Goal: Task Accomplishment & Management: Use online tool/utility

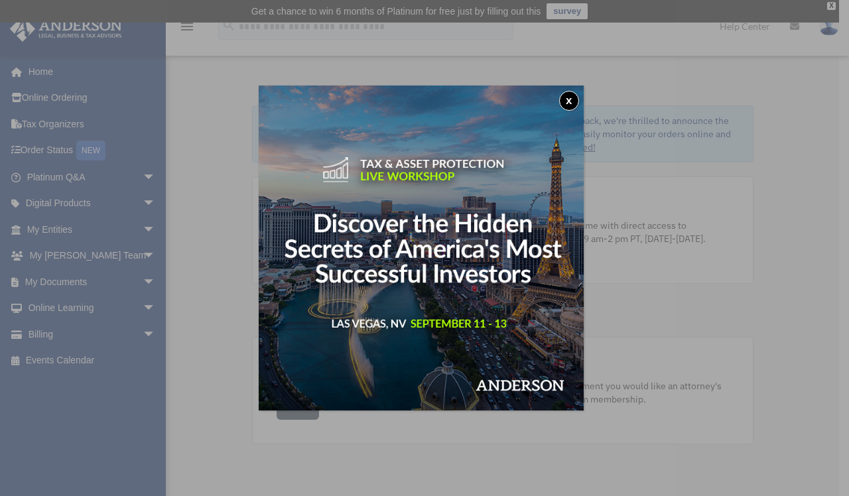
click at [139, 279] on div "x" at bounding box center [424, 248] width 849 height 496
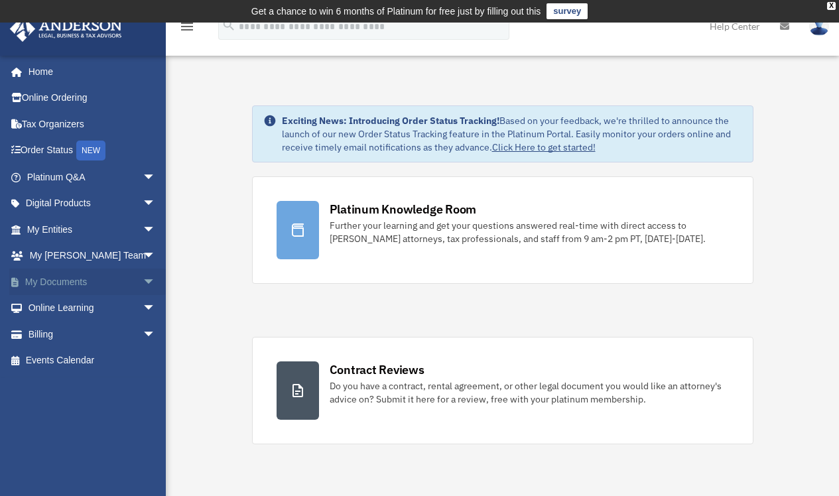
click at [143, 279] on span "arrow_drop_down" at bounding box center [156, 282] width 27 height 27
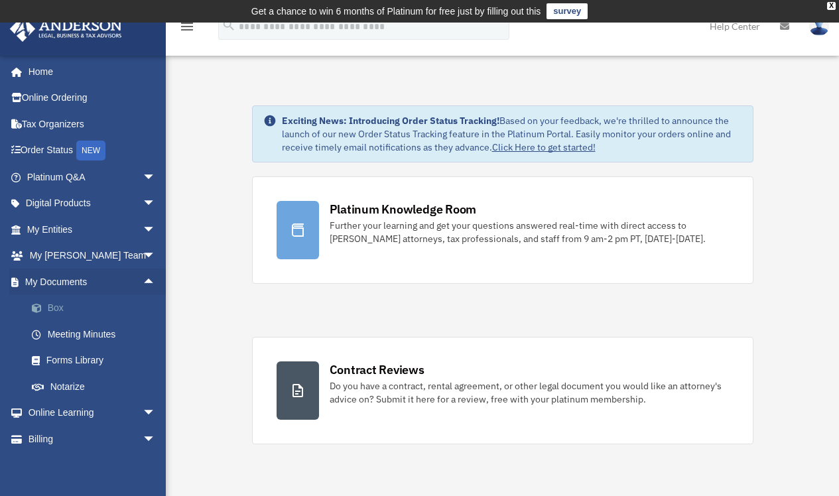
click at [64, 308] on link "Box" at bounding box center [97, 308] width 157 height 27
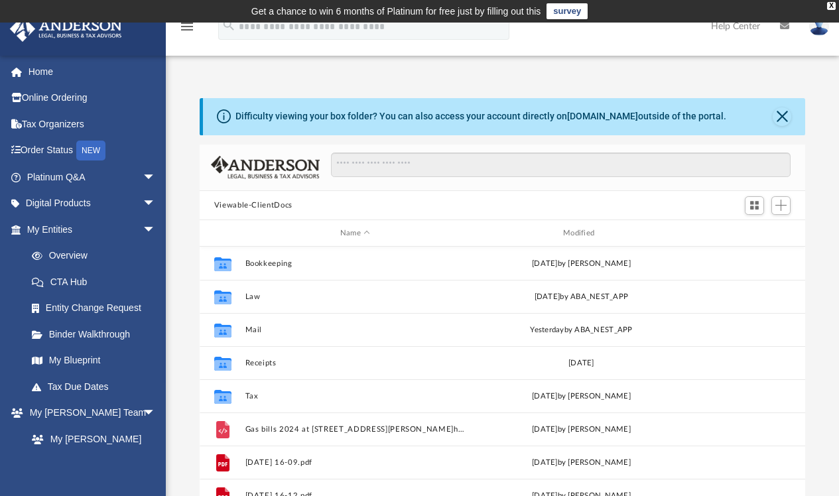
scroll to position [292, 596]
click at [783, 206] on span "Add" at bounding box center [780, 205] width 11 height 11
click at [757, 233] on li "Upload" at bounding box center [762, 232] width 42 height 14
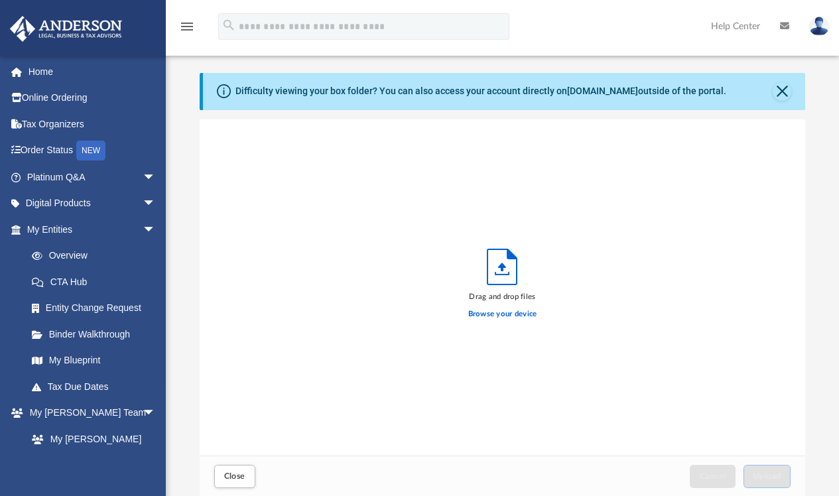
scroll to position [326, 596]
click at [506, 317] on label "Browse your device" at bounding box center [502, 314] width 69 height 12
click at [0, 0] on input "Browse your device" at bounding box center [0, 0] width 0 height 0
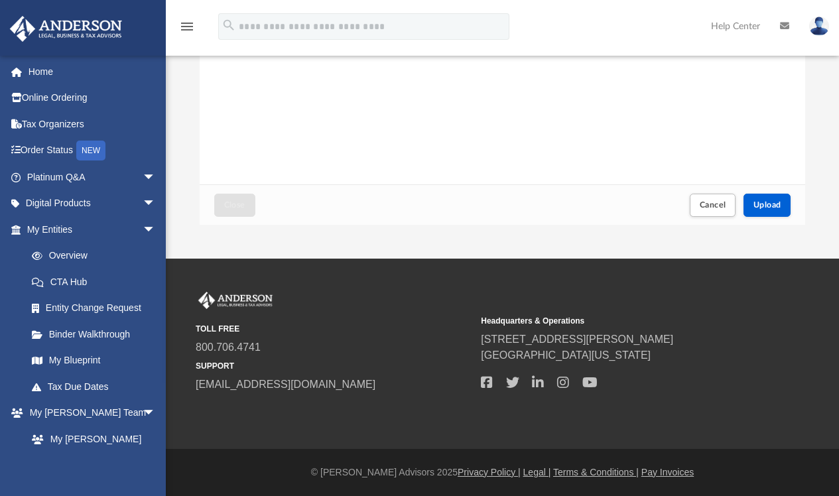
scroll to position [296, 0]
click at [774, 201] on span "Upload" at bounding box center [767, 205] width 28 height 8
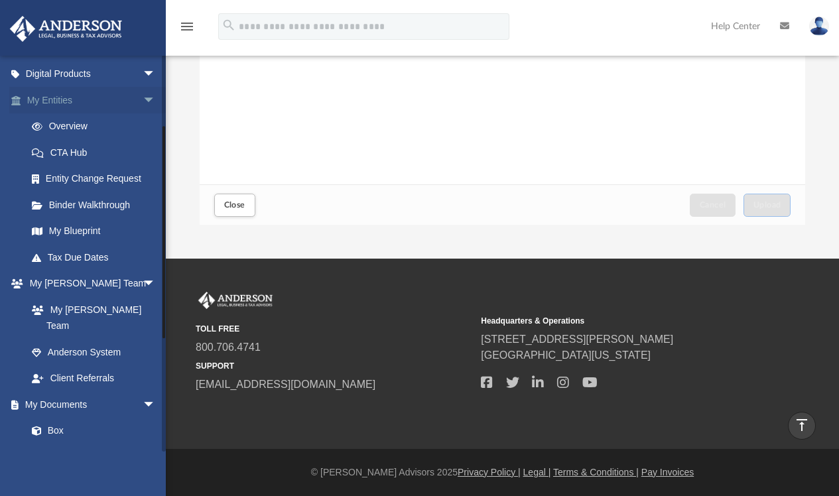
scroll to position [135, 0]
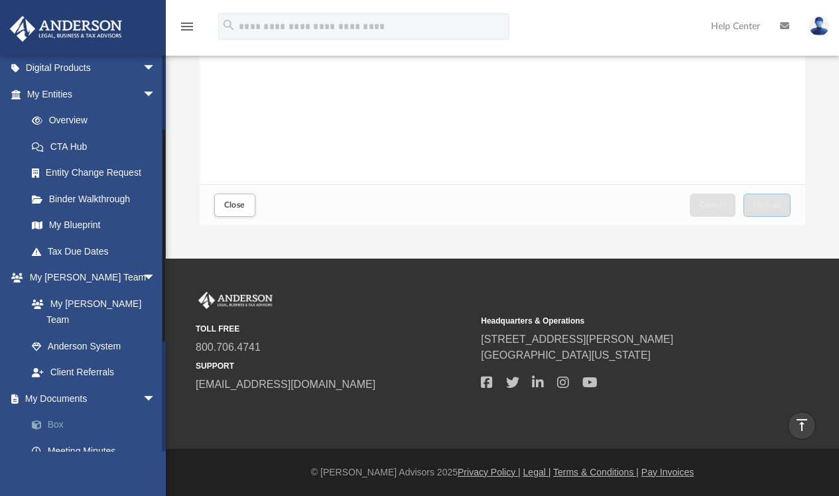
click at [58, 412] on link "Box" at bounding box center [97, 425] width 157 height 27
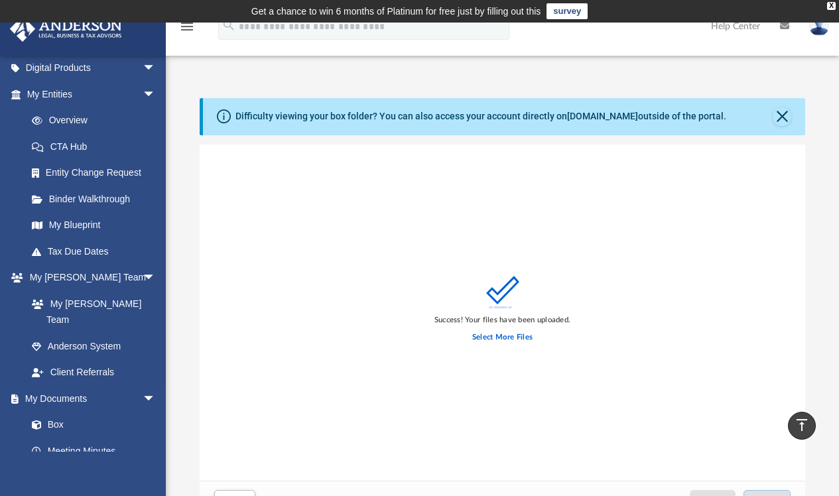
scroll to position [0, 0]
click at [490, 336] on label "Select More Files" at bounding box center [502, 338] width 60 height 12
click at [0, 0] on input "Select More Files" at bounding box center [0, 0] width 0 height 0
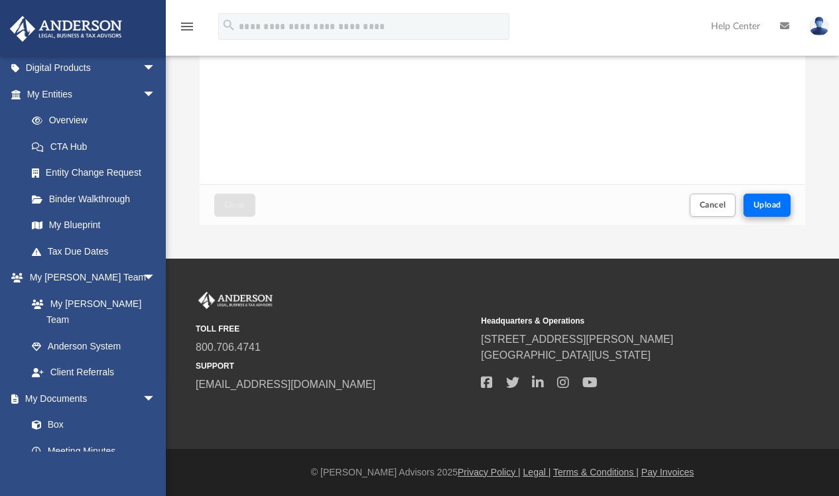
scroll to position [296, 0]
click at [767, 208] on span "Upload" at bounding box center [767, 205] width 28 height 8
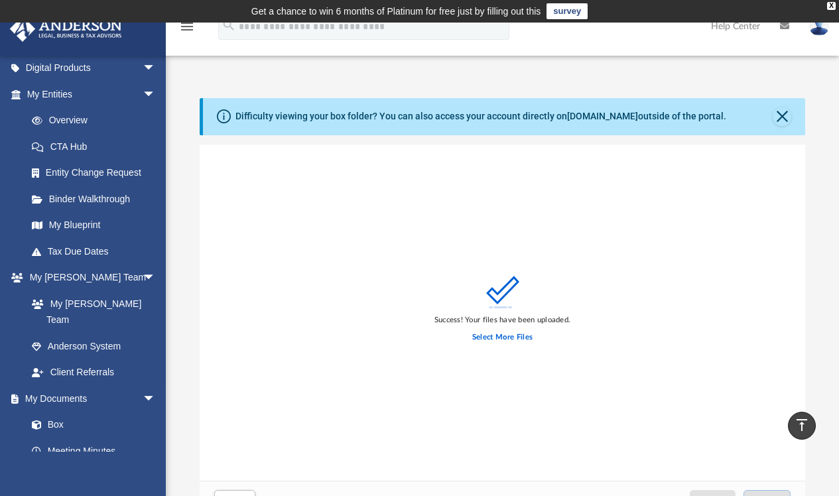
scroll to position [0, 0]
click at [502, 340] on label "Select More Files" at bounding box center [502, 338] width 60 height 12
click at [0, 0] on input "Select More Files" at bounding box center [0, 0] width 0 height 0
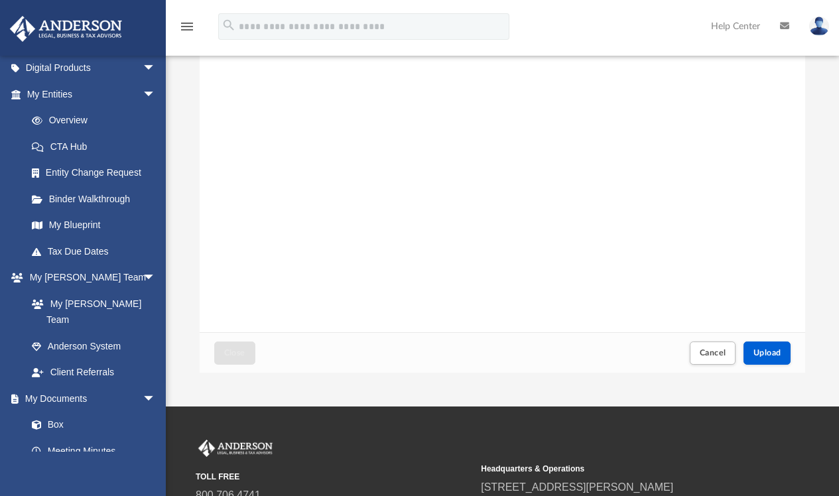
scroll to position [154, 0]
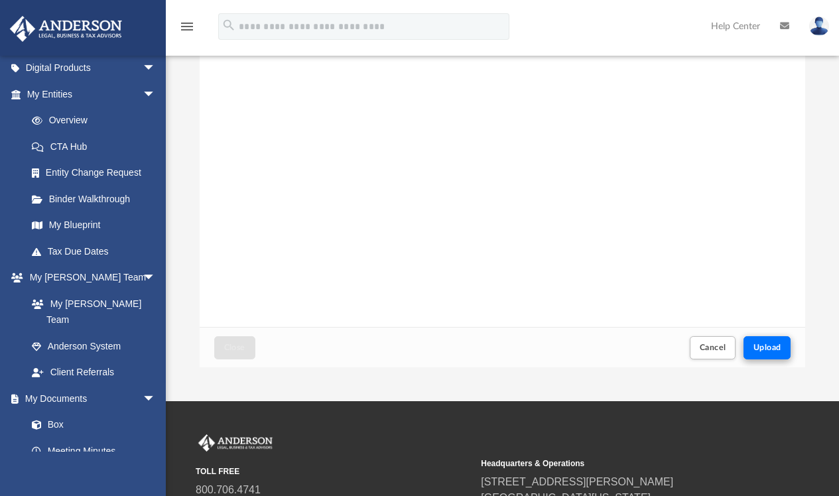
click at [770, 345] on span "Upload" at bounding box center [767, 348] width 28 height 8
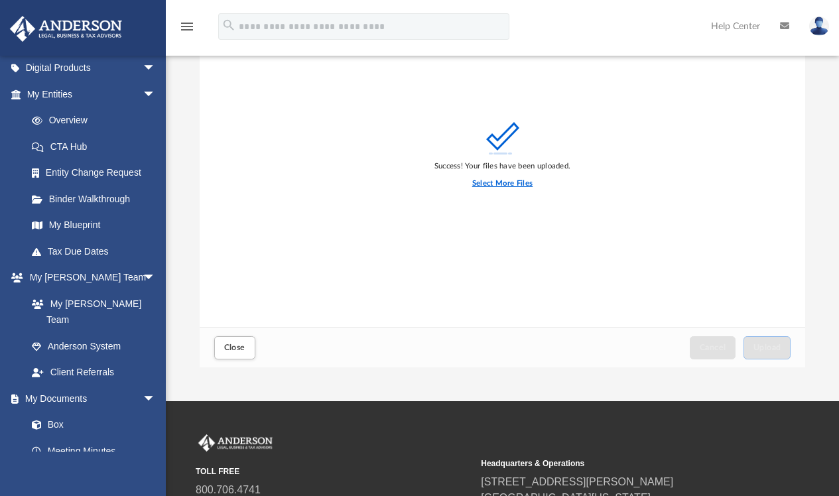
click at [523, 186] on label "Select More Files" at bounding box center [502, 184] width 60 height 12
click at [0, 0] on input "Select More Files" at bounding box center [0, 0] width 0 height 0
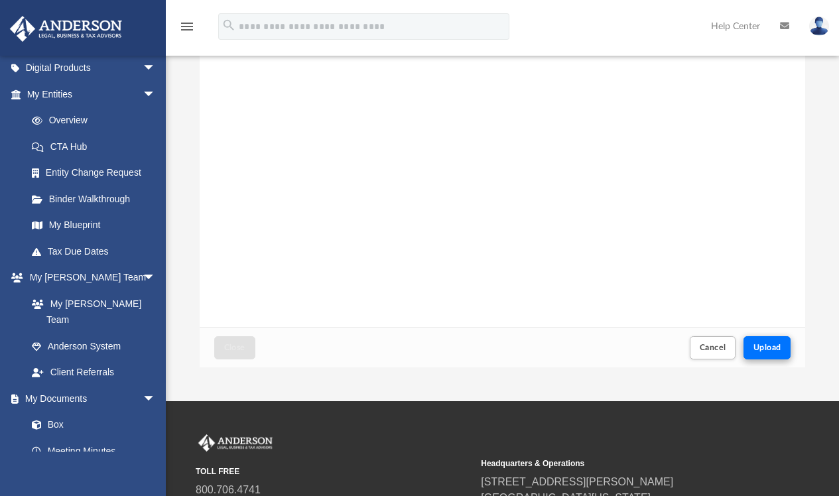
click at [766, 352] on span "Upload" at bounding box center [767, 348] width 28 height 8
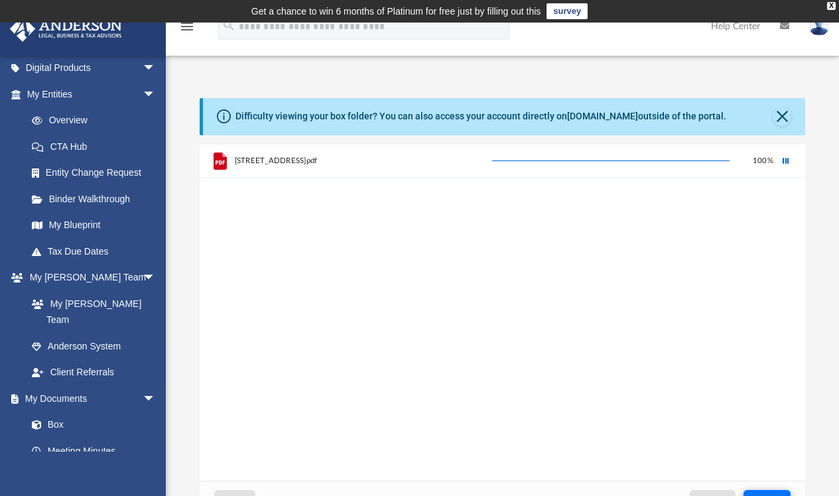
scroll to position [0, 0]
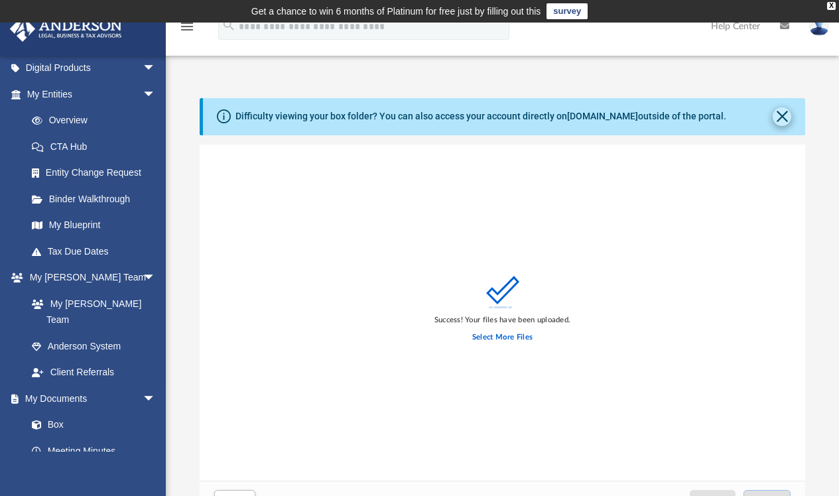
click at [786, 117] on button "Close" at bounding box center [782, 116] width 19 height 19
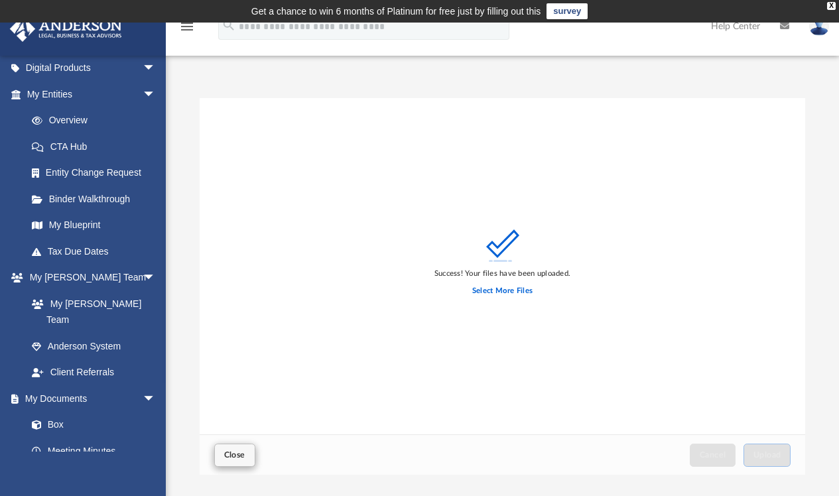
click at [235, 454] on span "Close" at bounding box center [234, 455] width 21 height 8
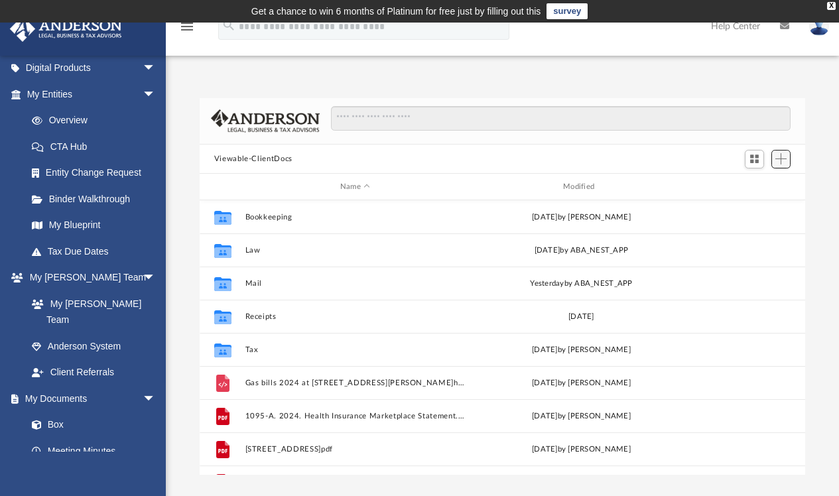
click at [783, 159] on span "Add" at bounding box center [780, 158] width 11 height 11
click at [758, 190] on li "Upload" at bounding box center [762, 185] width 42 height 14
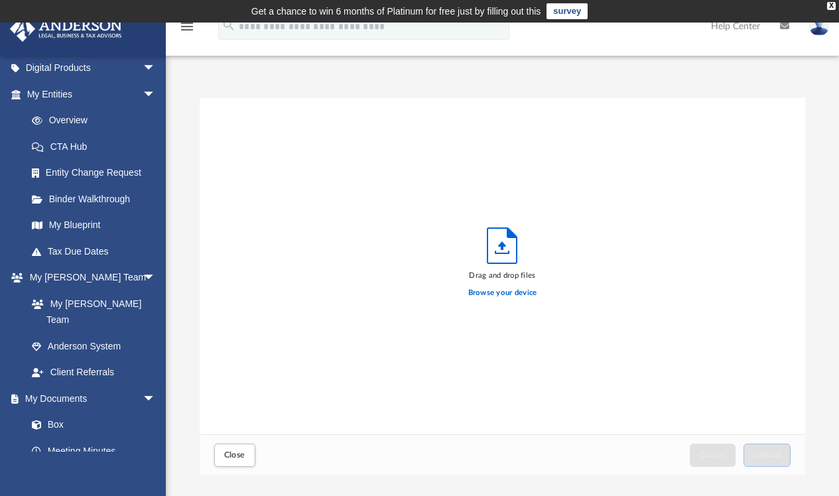
scroll to position [326, 596]
click at [507, 293] on label "Browse your device" at bounding box center [502, 293] width 69 height 12
click at [0, 0] on input "Browse your device" at bounding box center [0, 0] width 0 height 0
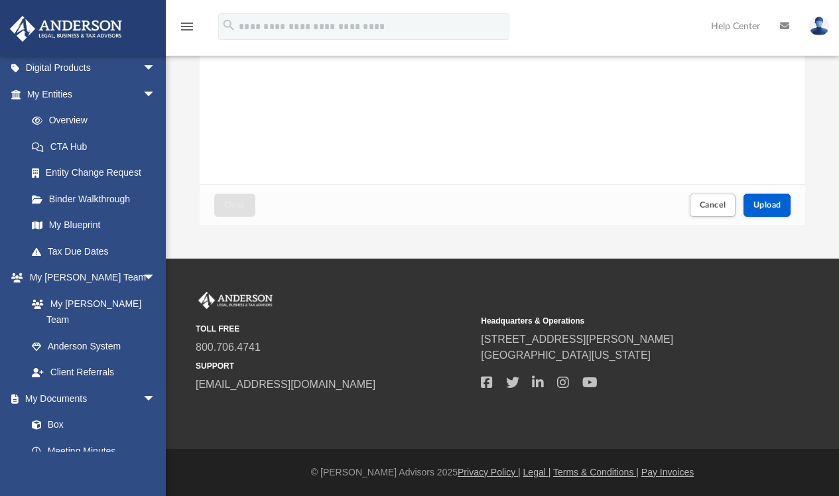
scroll to position [250, 0]
click at [777, 204] on span "Upload" at bounding box center [767, 205] width 28 height 8
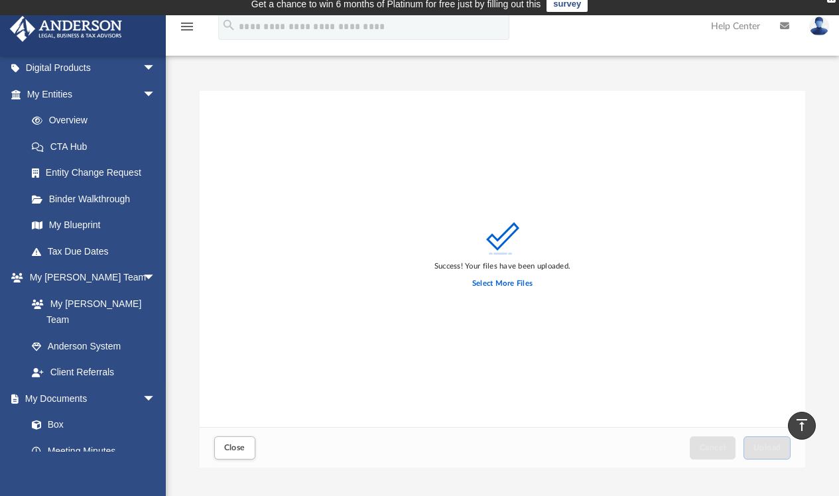
scroll to position [0, 0]
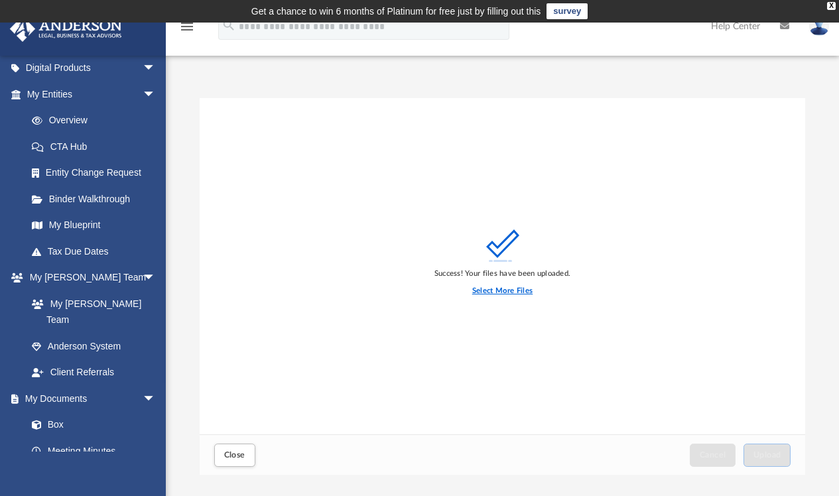
click at [512, 291] on label "Select More Files" at bounding box center [502, 291] width 60 height 12
click at [0, 0] on input "Select More Files" at bounding box center [0, 0] width 0 height 0
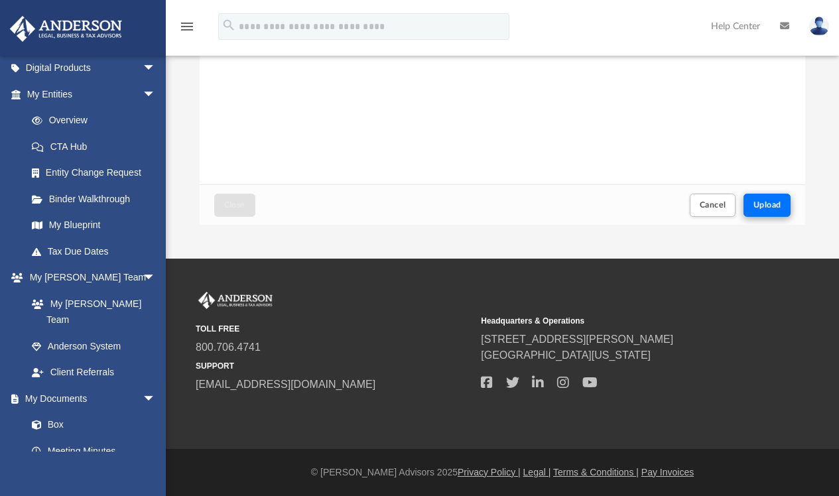
scroll to position [250, 0]
click at [769, 204] on span "Upload" at bounding box center [767, 205] width 28 height 8
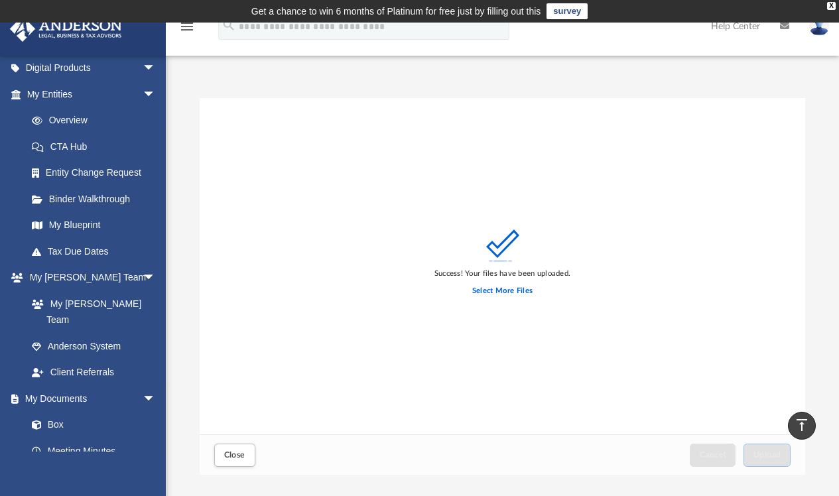
scroll to position [0, 0]
click at [515, 291] on label "Select More Files" at bounding box center [502, 291] width 60 height 12
click at [0, 0] on input "Select More Files" at bounding box center [0, 0] width 0 height 0
click at [505, 292] on label "Select More Files" at bounding box center [502, 291] width 60 height 12
click at [0, 0] on input "Select More Files" at bounding box center [0, 0] width 0 height 0
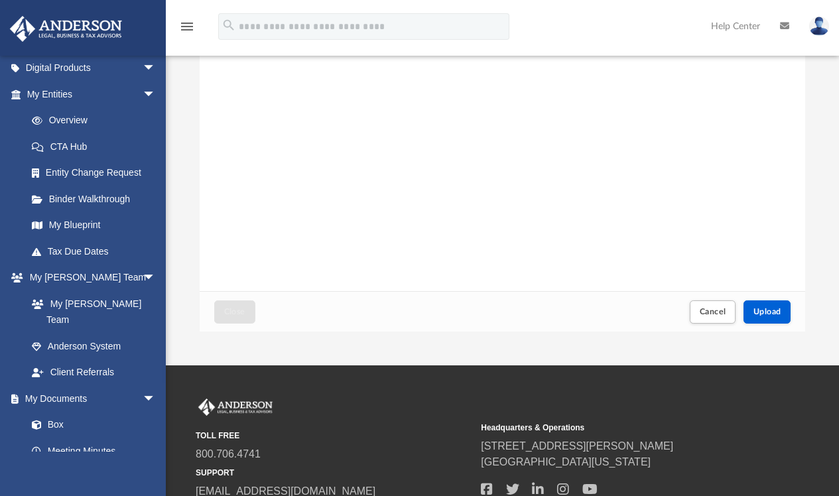
scroll to position [156, 0]
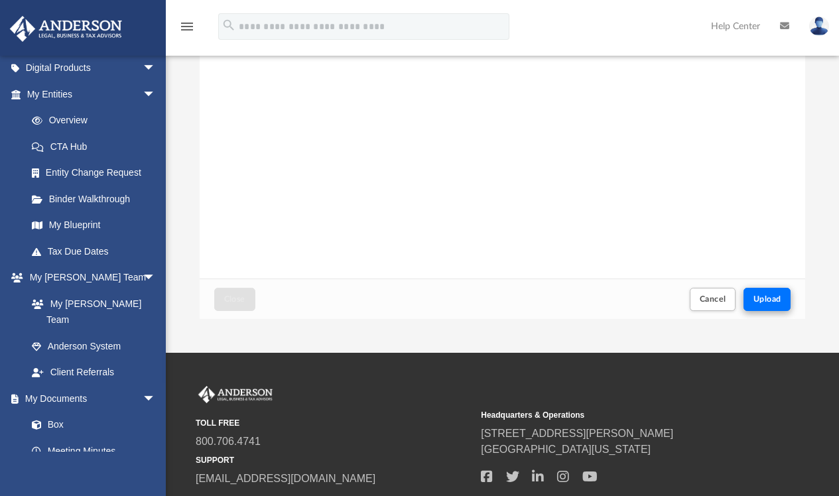
click at [763, 302] on span "Upload" at bounding box center [767, 299] width 28 height 8
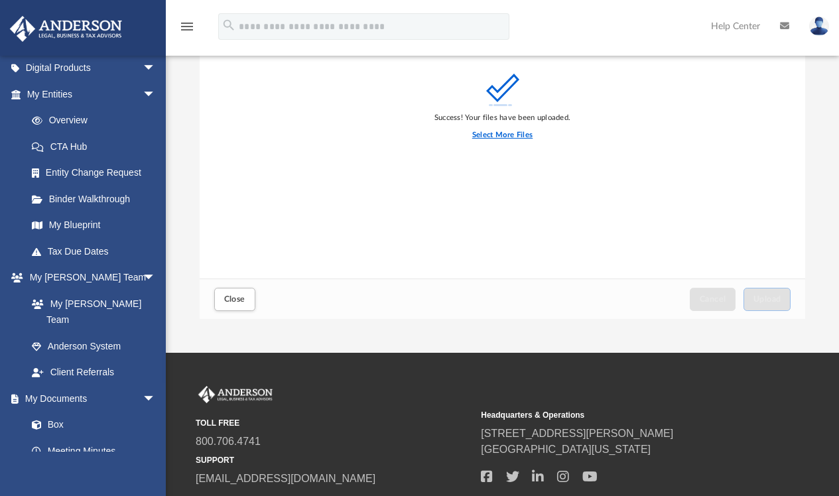
click at [513, 137] on label "Select More Files" at bounding box center [502, 135] width 60 height 12
click at [0, 0] on input "Select More Files" at bounding box center [0, 0] width 0 height 0
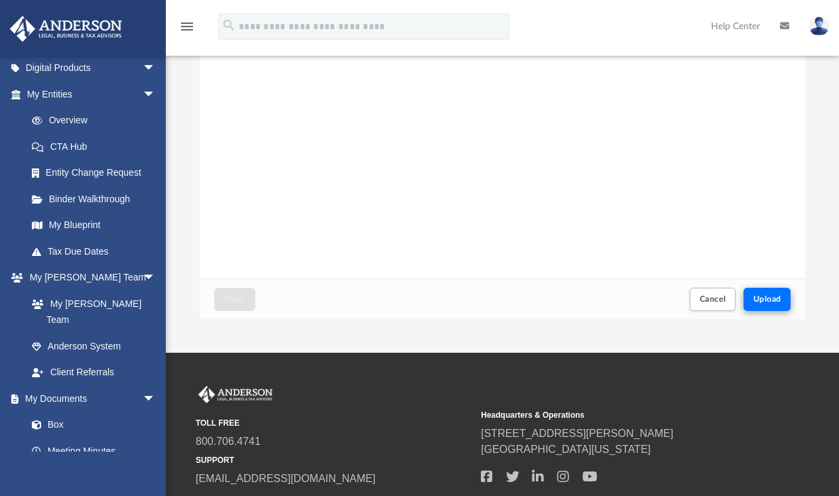
click at [772, 302] on span "Upload" at bounding box center [767, 299] width 28 height 8
